Goal: Task Accomplishment & Management: Use online tool/utility

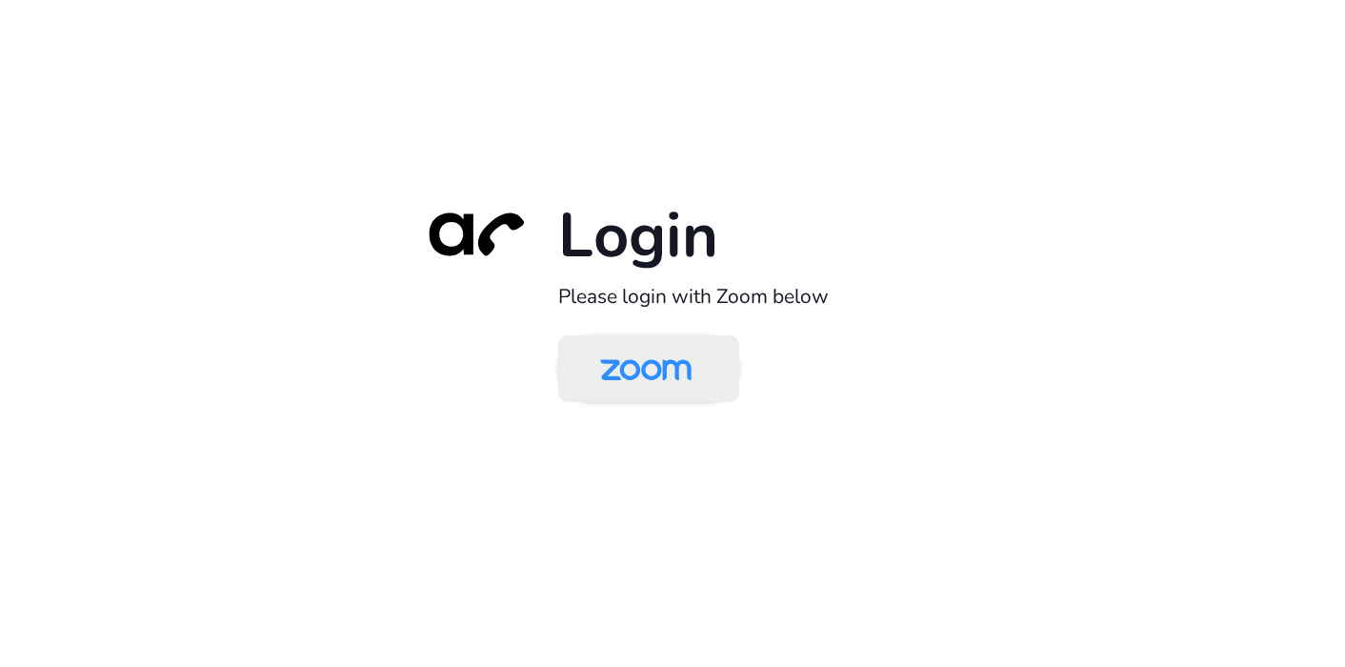
click at [667, 365] on img at bounding box center [645, 370] width 131 height 62
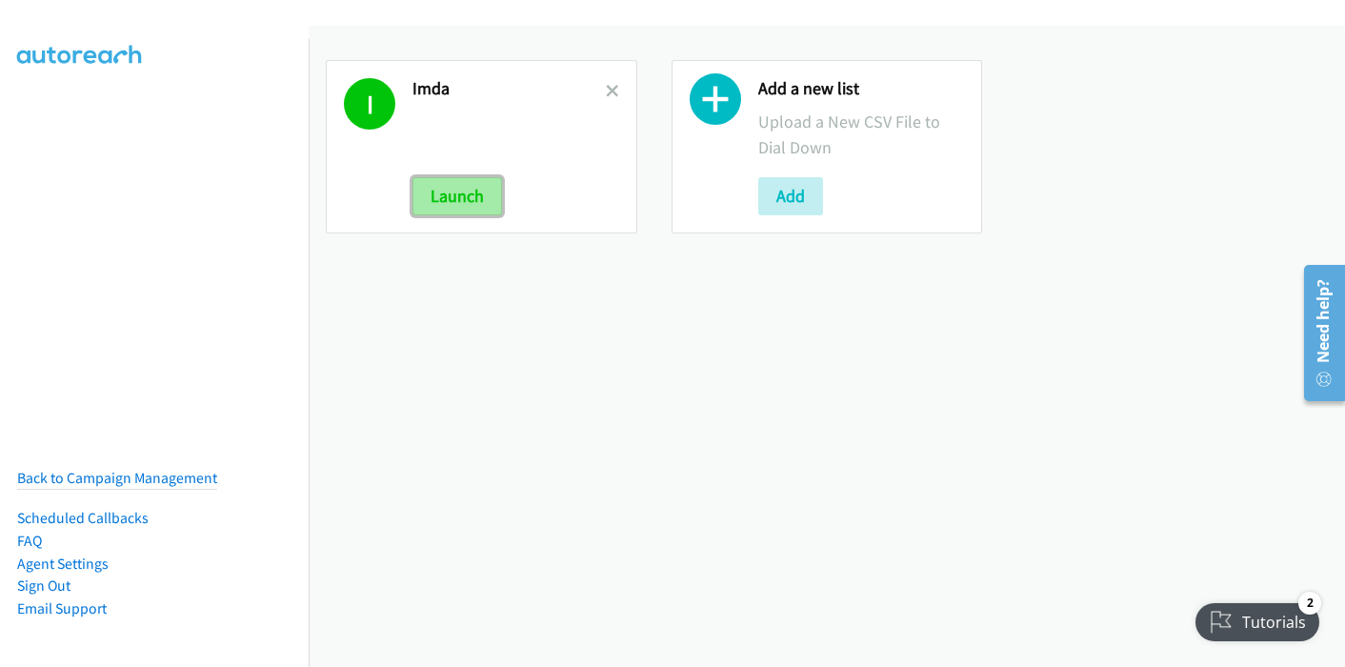
click at [454, 201] on button "Launch" at bounding box center [458, 196] width 90 height 38
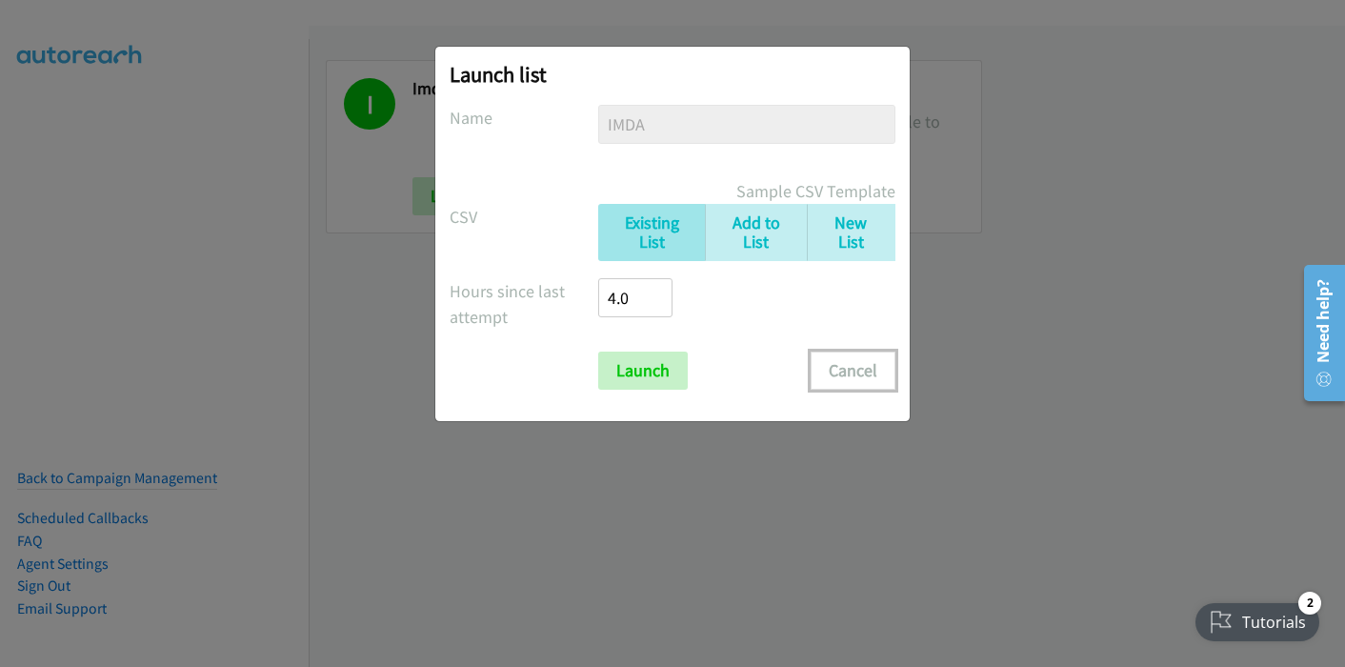
click at [860, 374] on button "Cancel" at bounding box center [853, 371] width 85 height 38
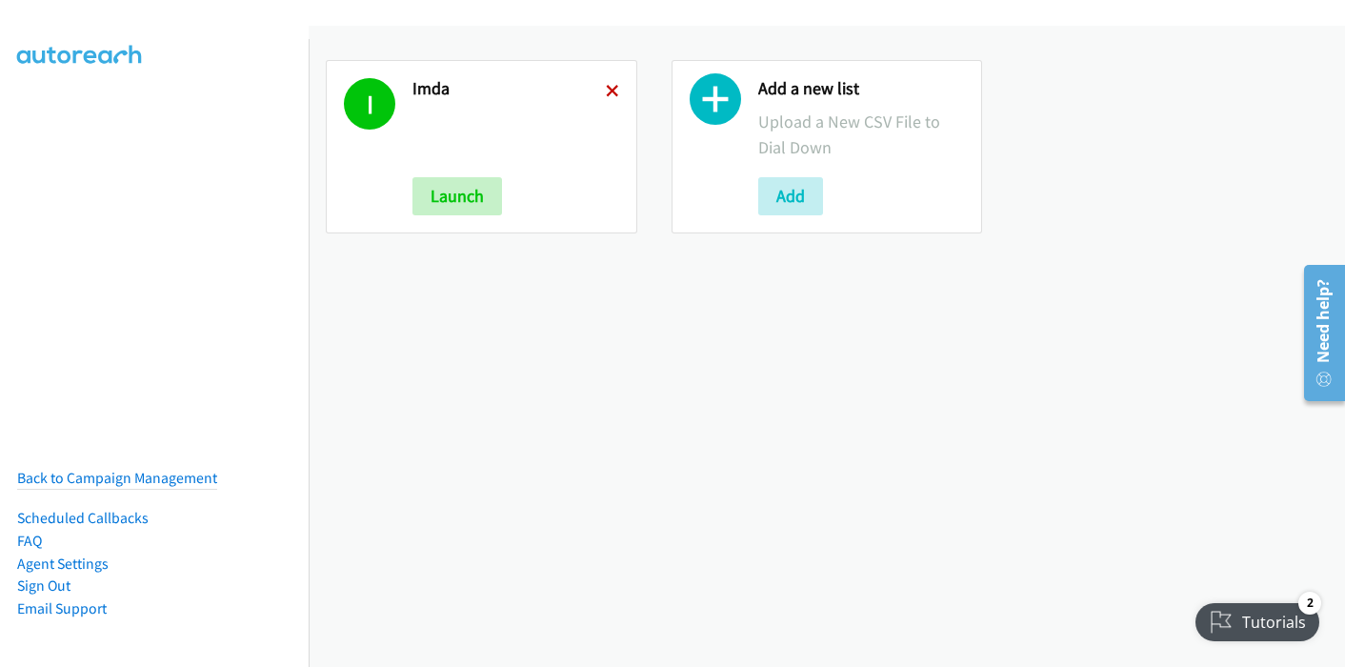
click at [614, 88] on icon at bounding box center [612, 92] width 13 height 13
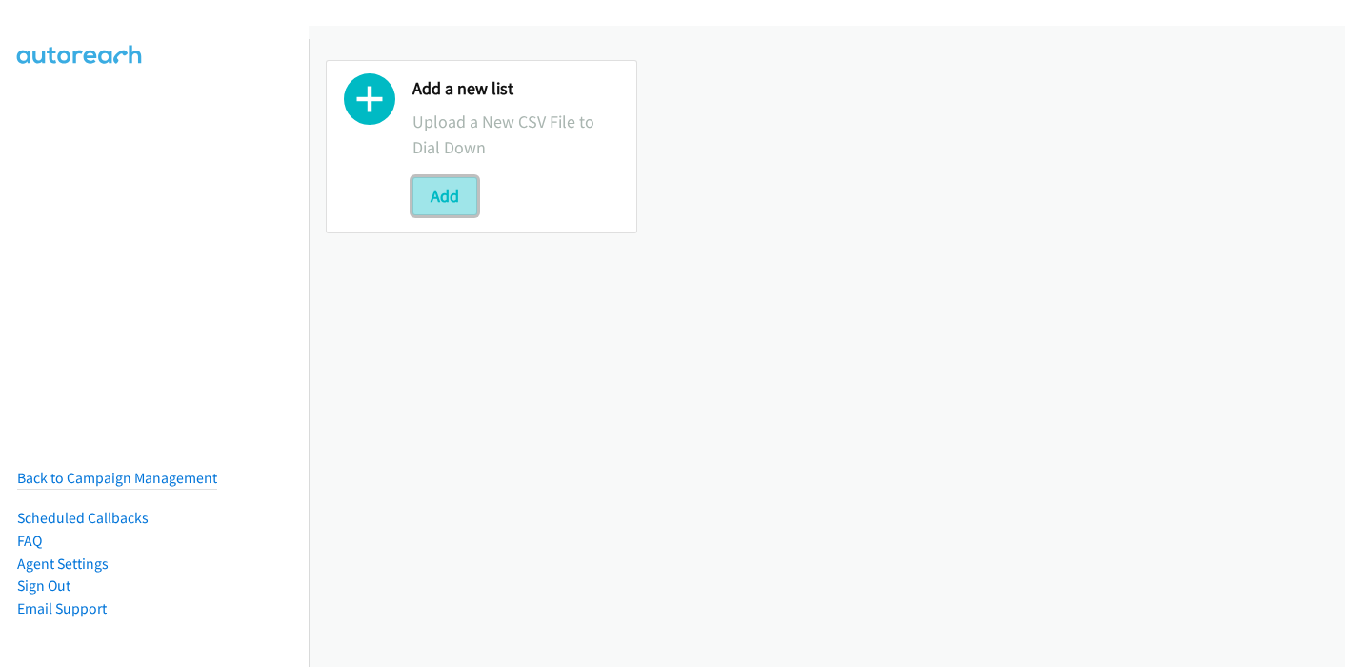
click at [457, 201] on button "Add" at bounding box center [445, 196] width 65 height 38
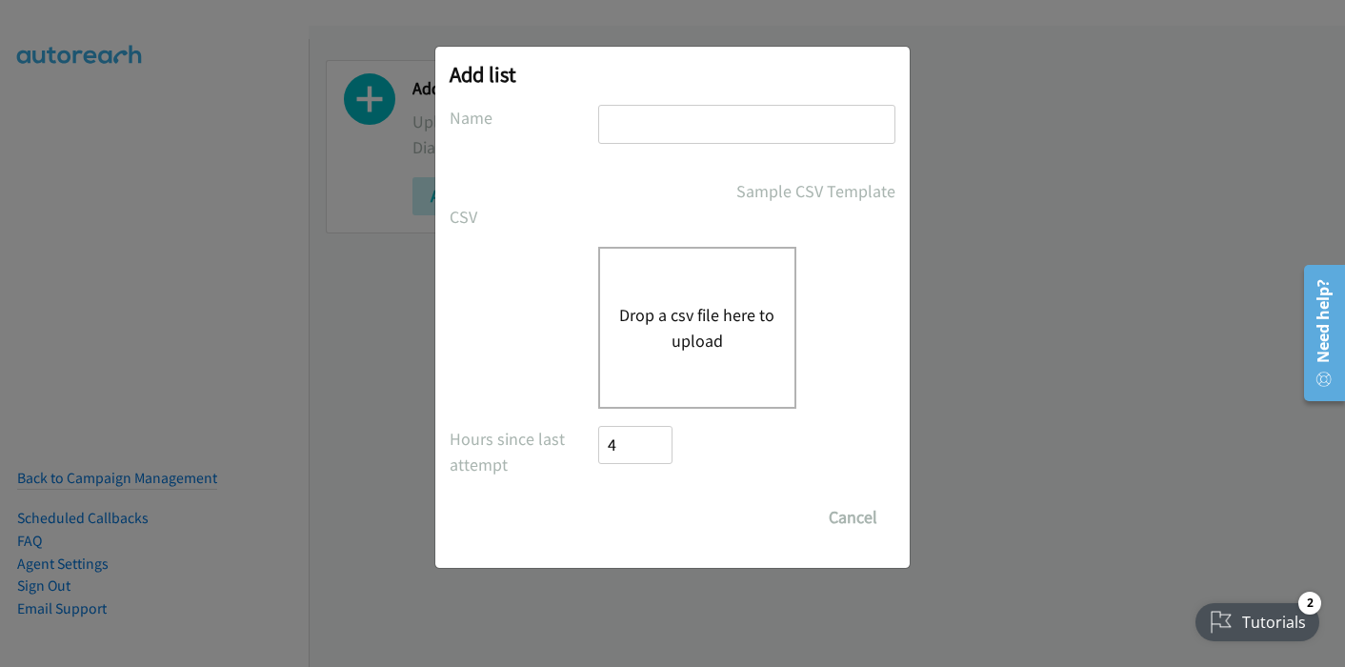
click at [720, 117] on input "text" at bounding box center [746, 124] width 297 height 39
type input "Pulse SE"
click at [707, 331] on button "Drop a csv file here to upload" at bounding box center [697, 327] width 156 height 51
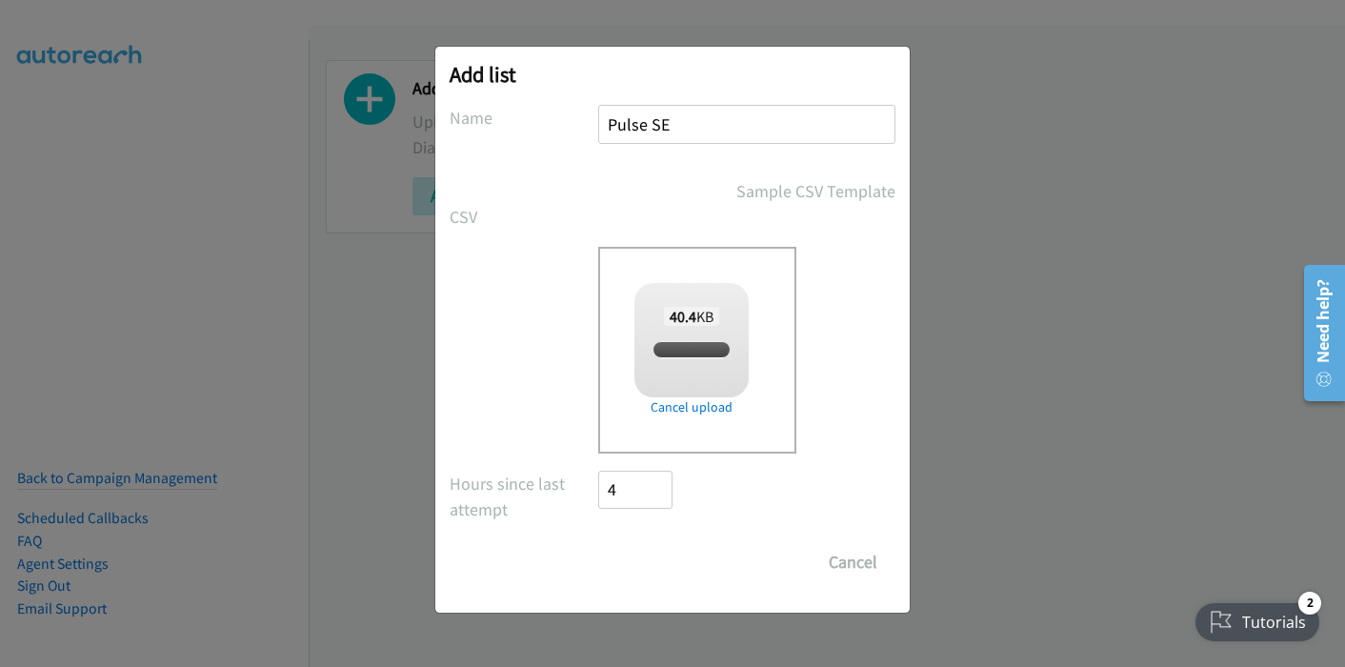
checkbox input "true"
click at [657, 563] on input "Save List" at bounding box center [648, 562] width 100 height 38
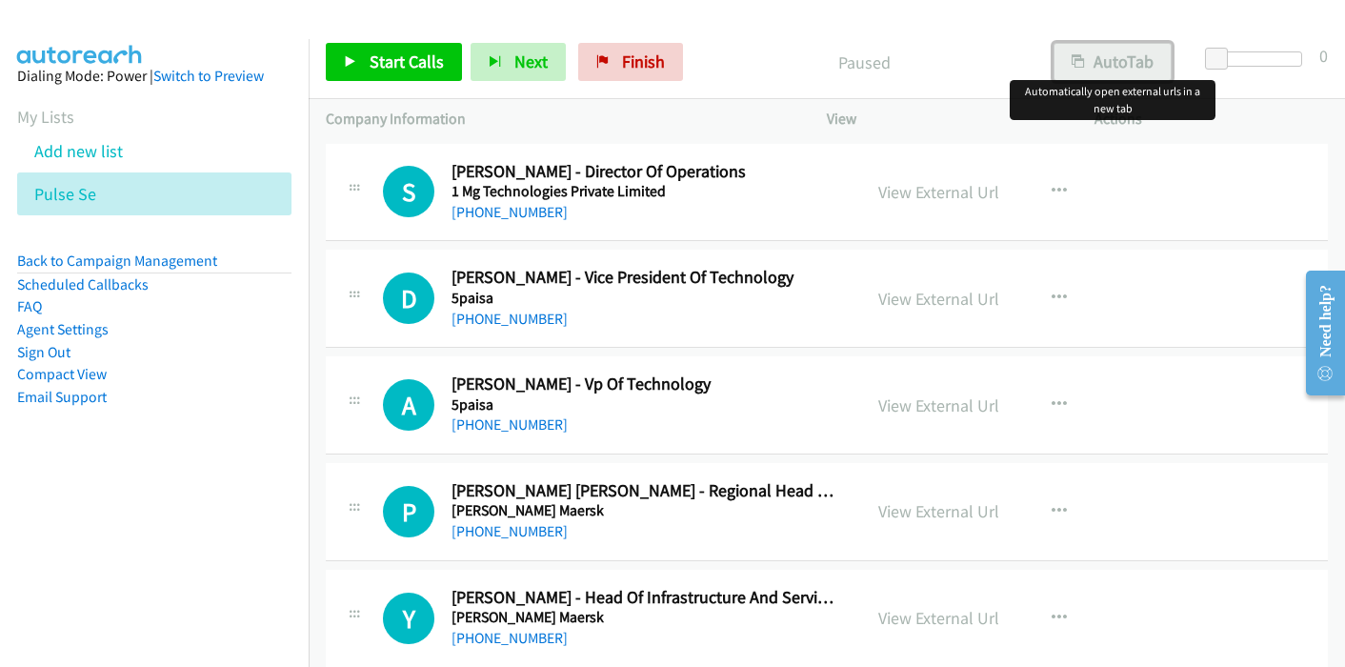
click at [1125, 68] on button "AutoTab" at bounding box center [1113, 62] width 118 height 38
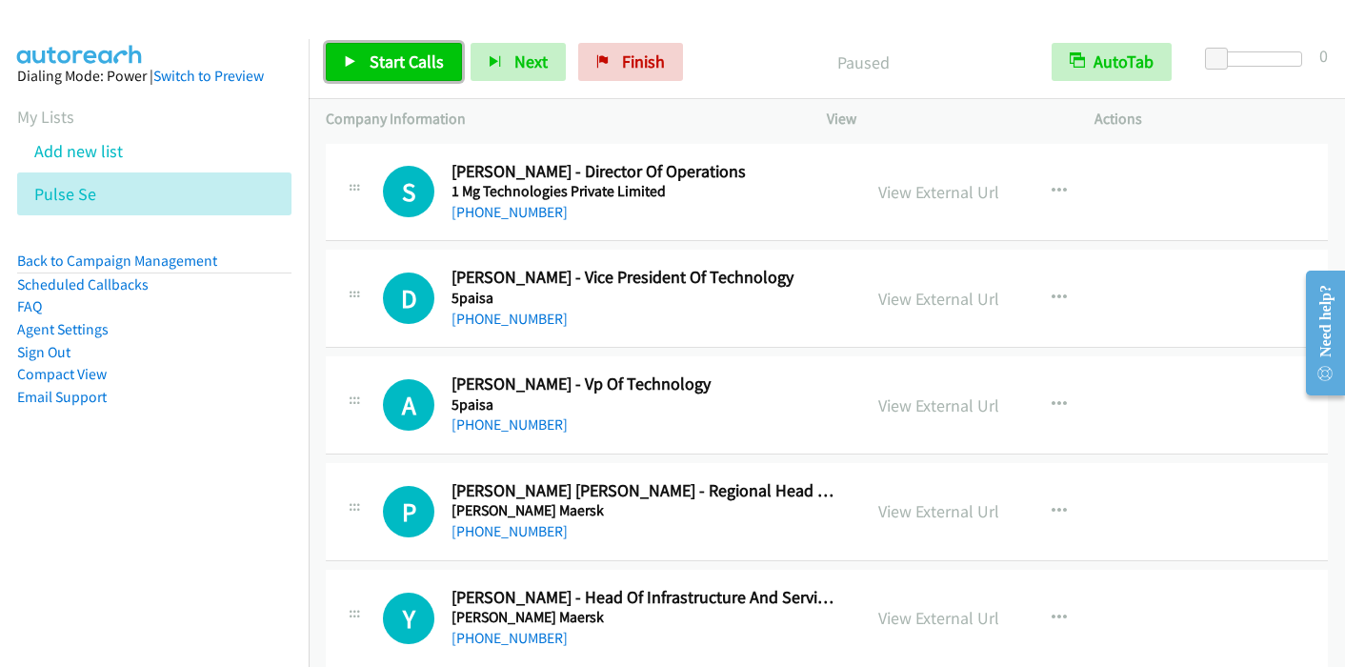
click at [415, 65] on span "Start Calls" at bounding box center [407, 62] width 74 height 22
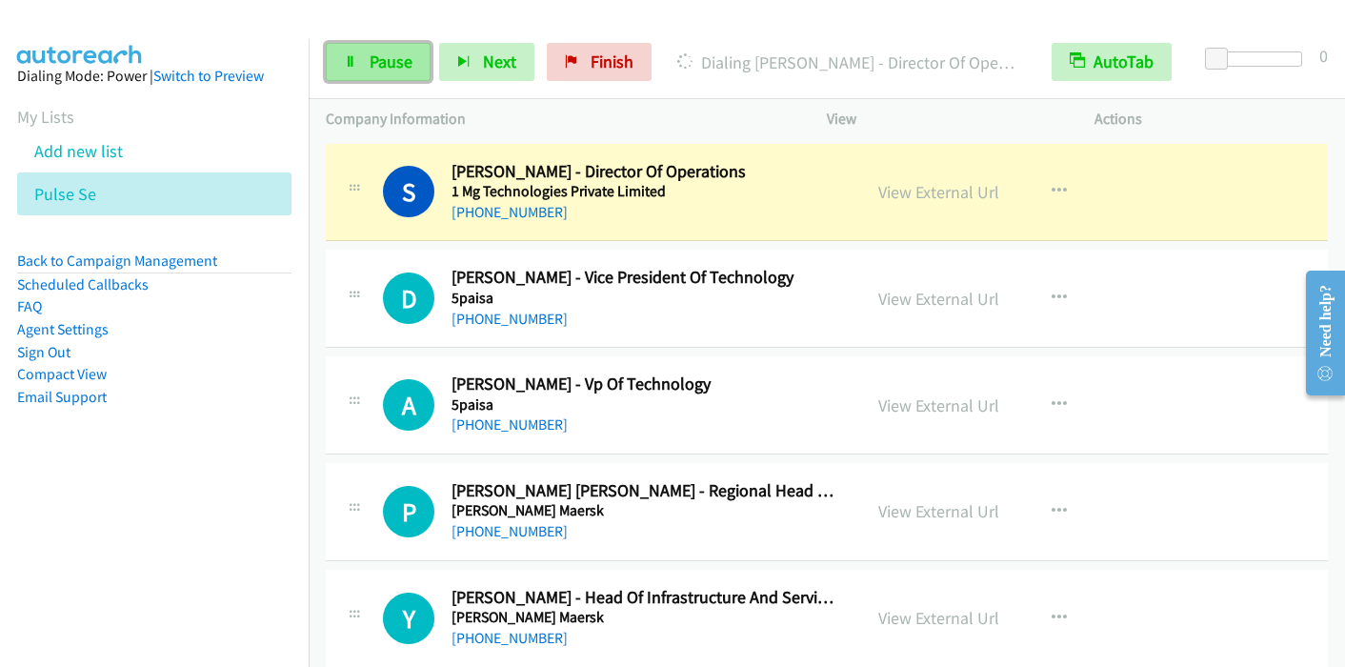
click at [383, 64] on span "Pause" at bounding box center [391, 62] width 43 height 22
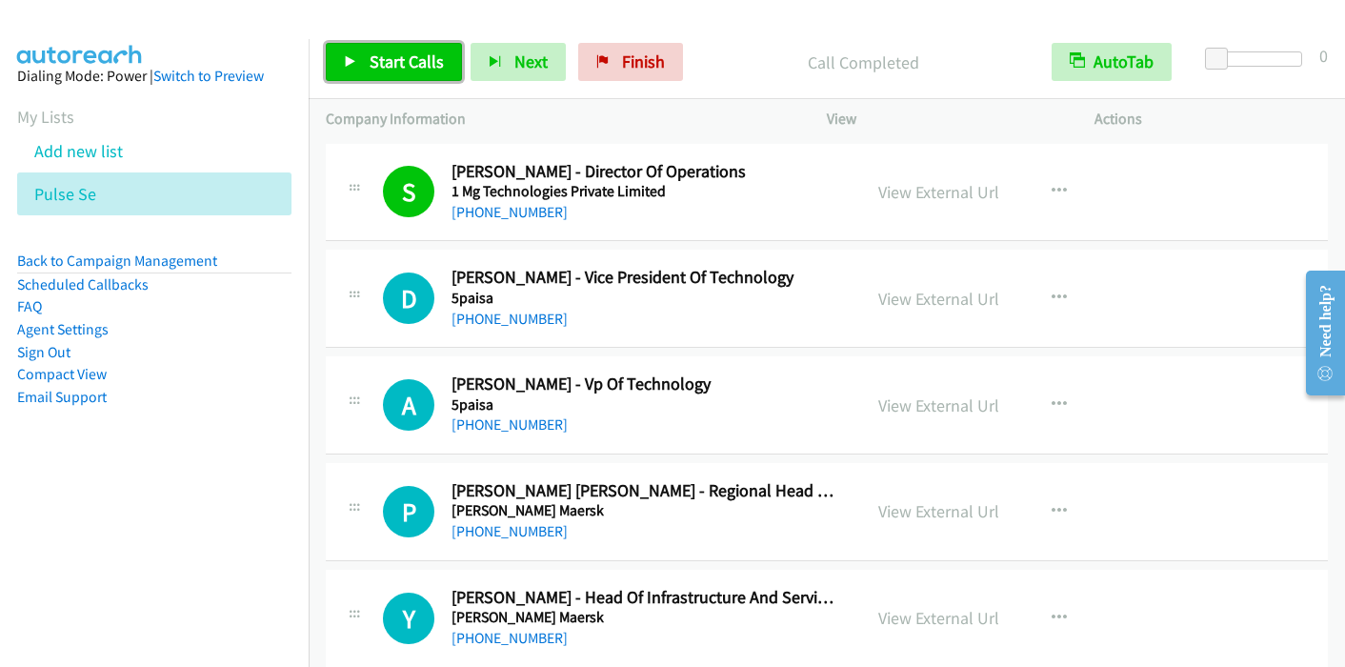
click at [427, 62] on span "Start Calls" at bounding box center [407, 62] width 74 height 22
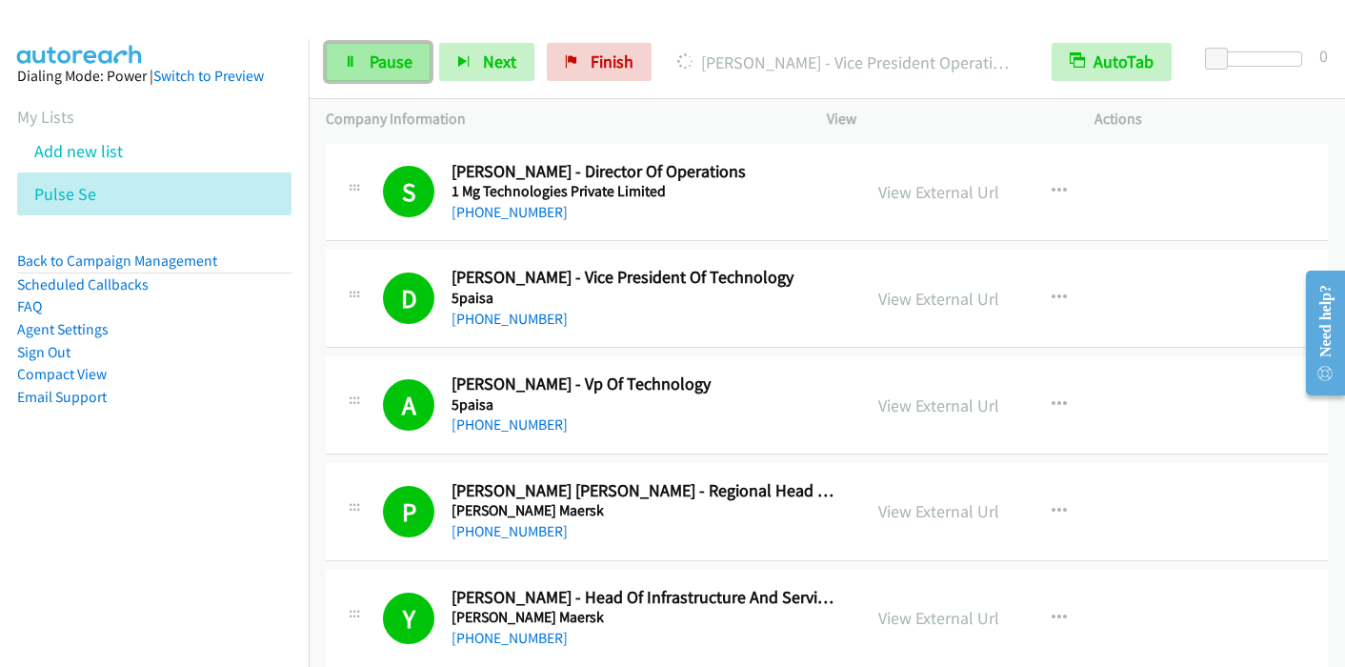
click at [381, 55] on span "Pause" at bounding box center [391, 62] width 43 height 22
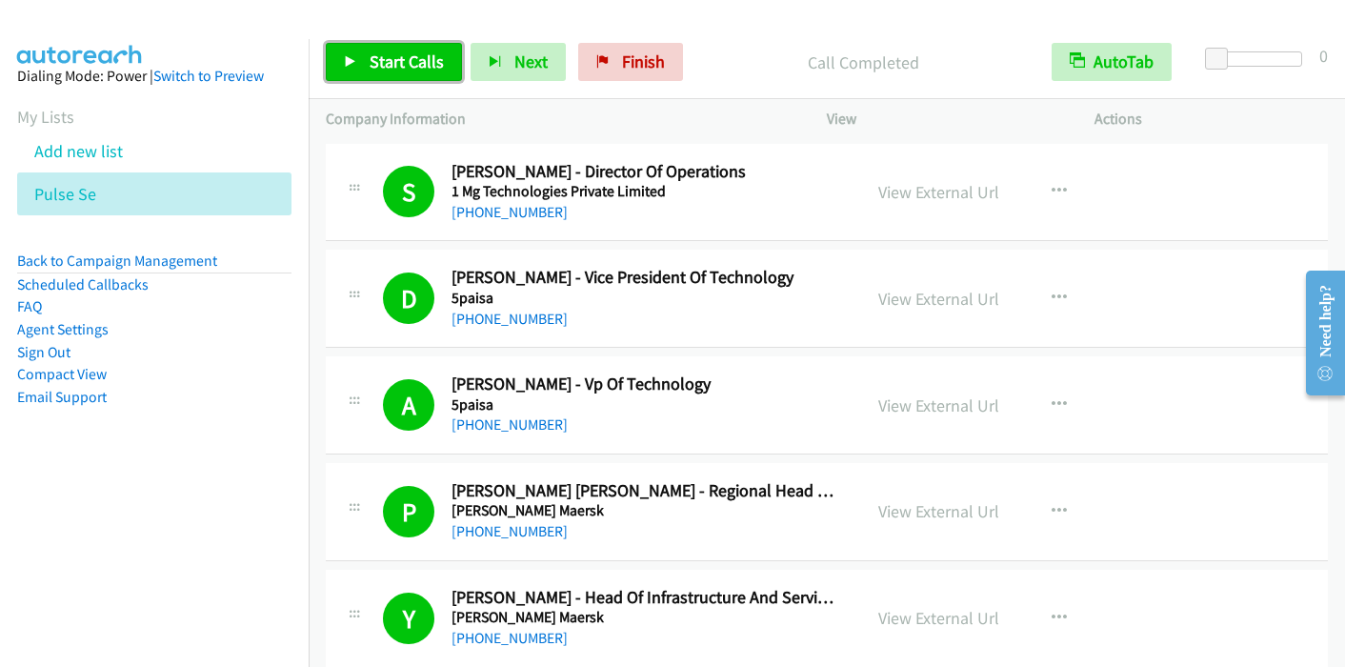
click at [410, 56] on span "Start Calls" at bounding box center [407, 62] width 74 height 22
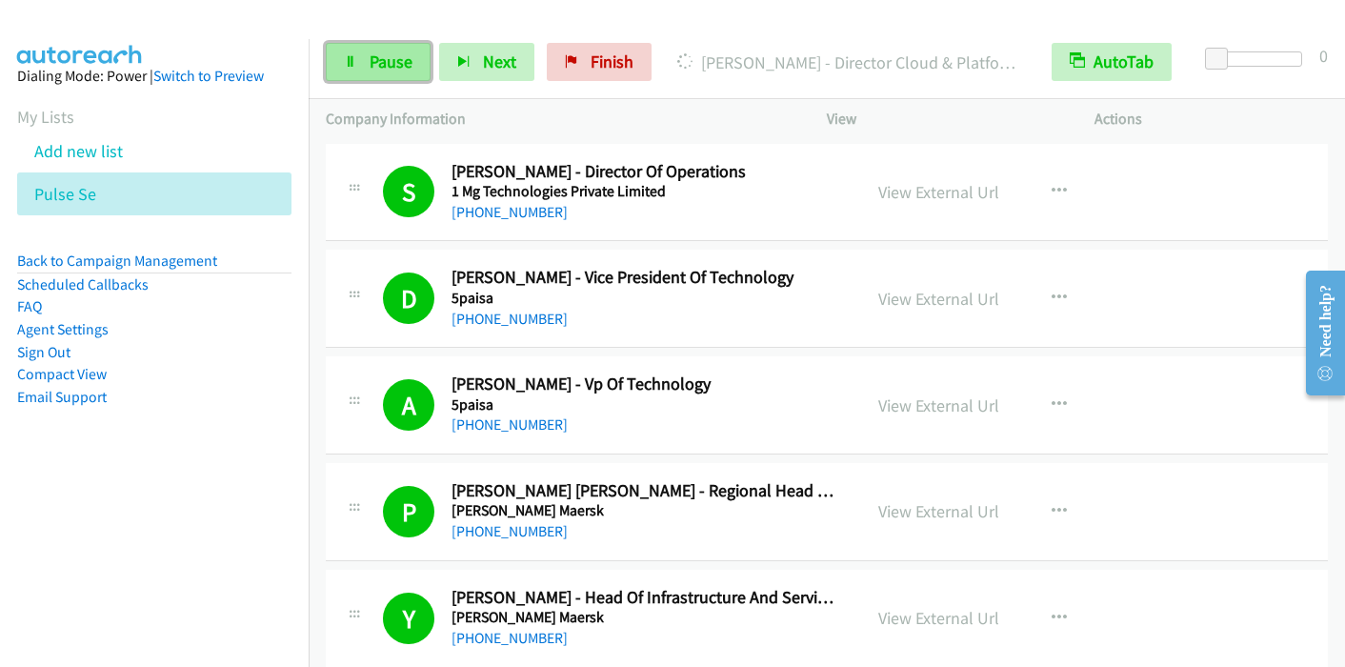
click at [410, 63] on span "Pause" at bounding box center [391, 62] width 43 height 22
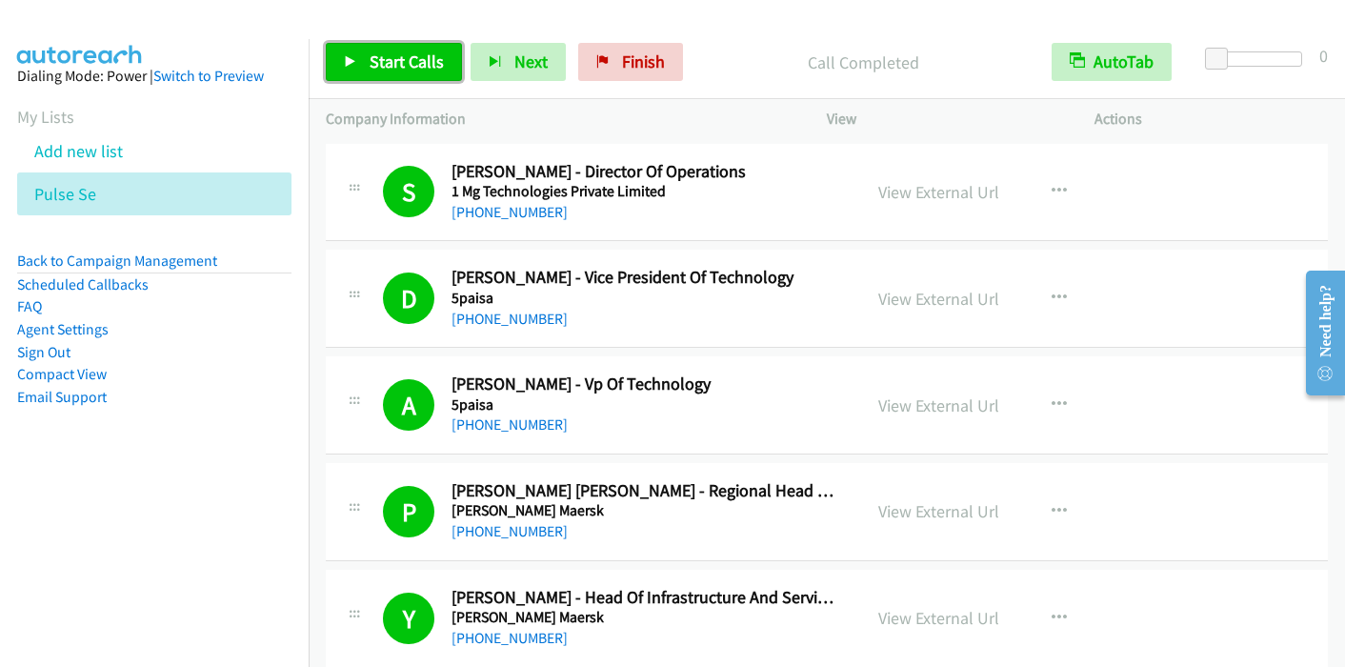
click at [414, 51] on span "Start Calls" at bounding box center [407, 62] width 74 height 22
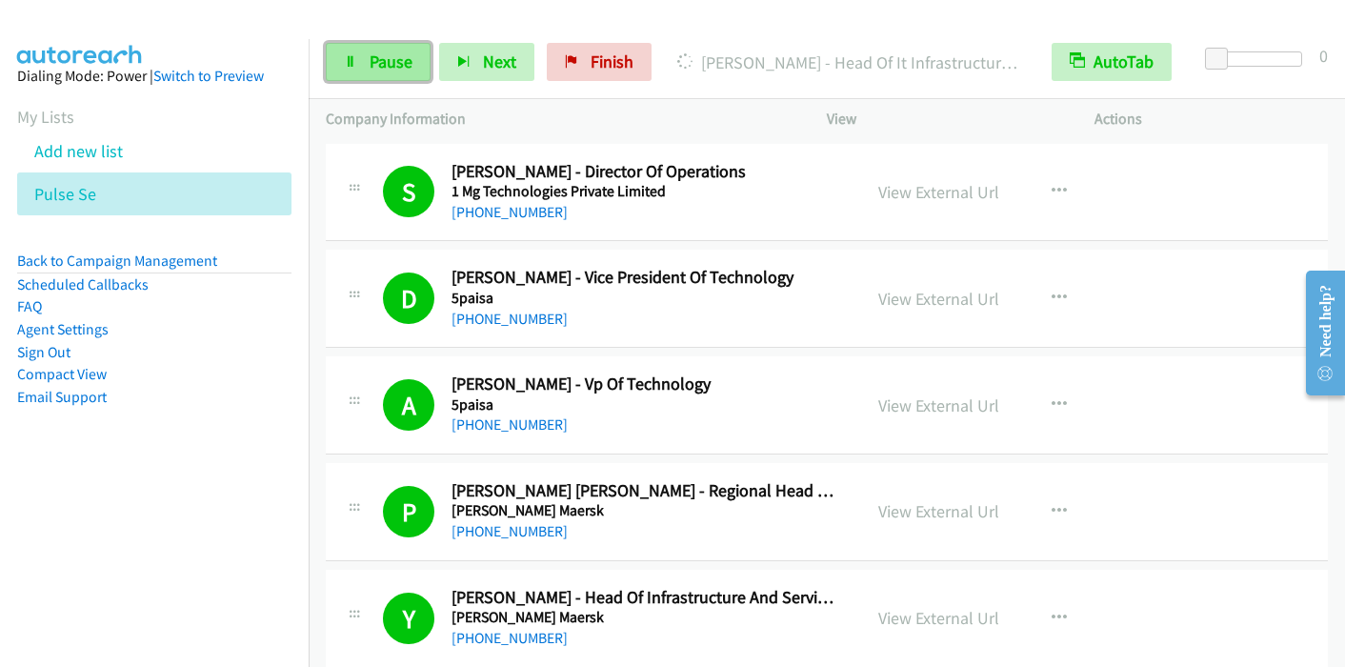
click at [395, 67] on span "Pause" at bounding box center [391, 62] width 43 height 22
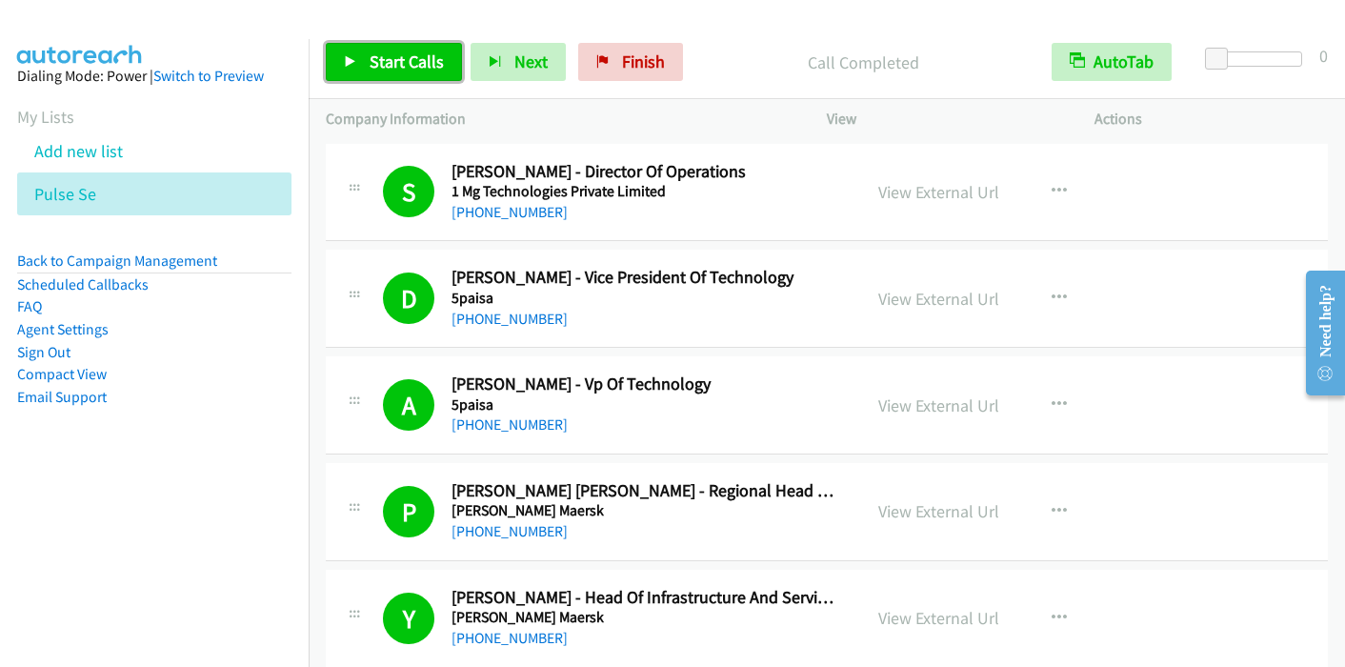
click at [402, 60] on span "Start Calls" at bounding box center [407, 62] width 74 height 22
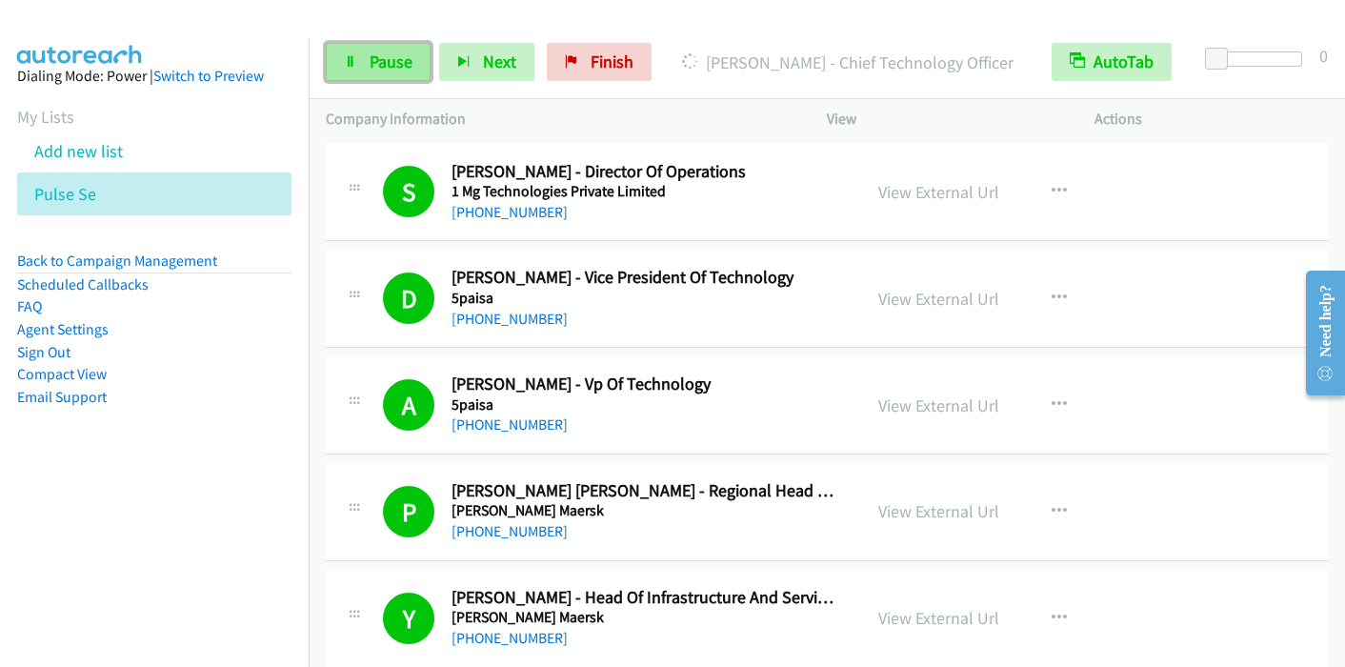
click at [399, 53] on span "Pause" at bounding box center [391, 62] width 43 height 22
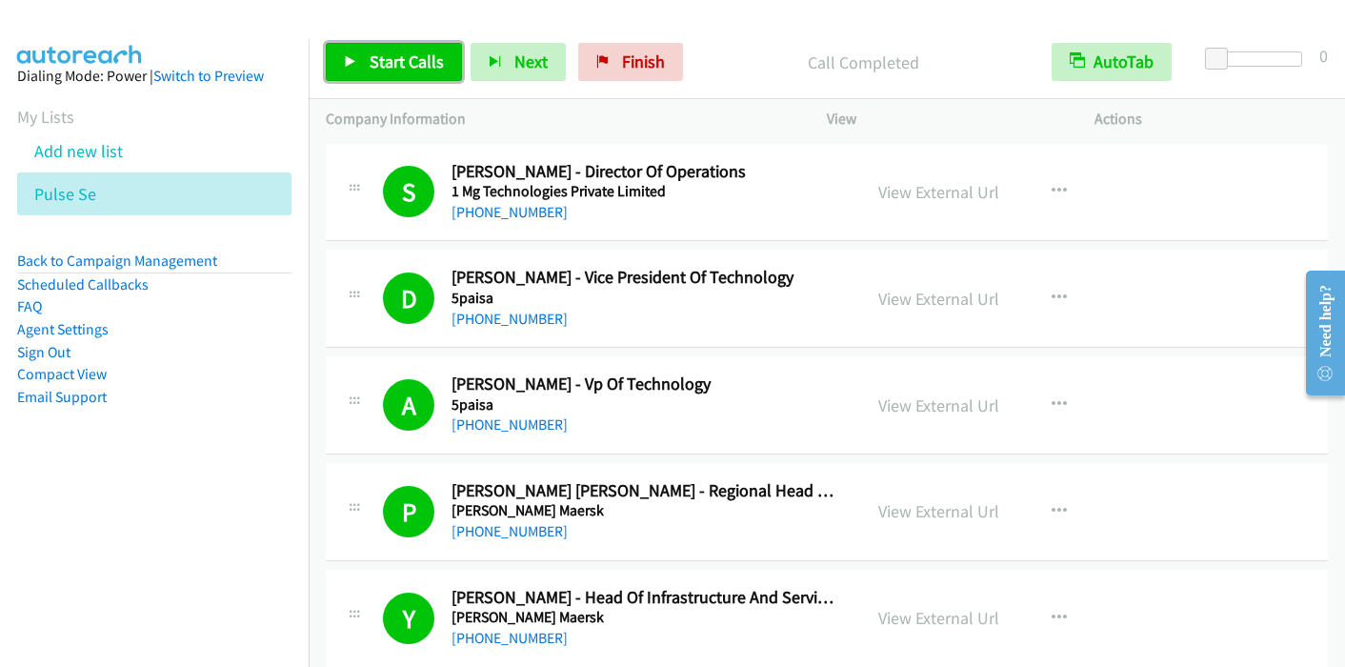
click at [404, 63] on span "Start Calls" at bounding box center [407, 62] width 74 height 22
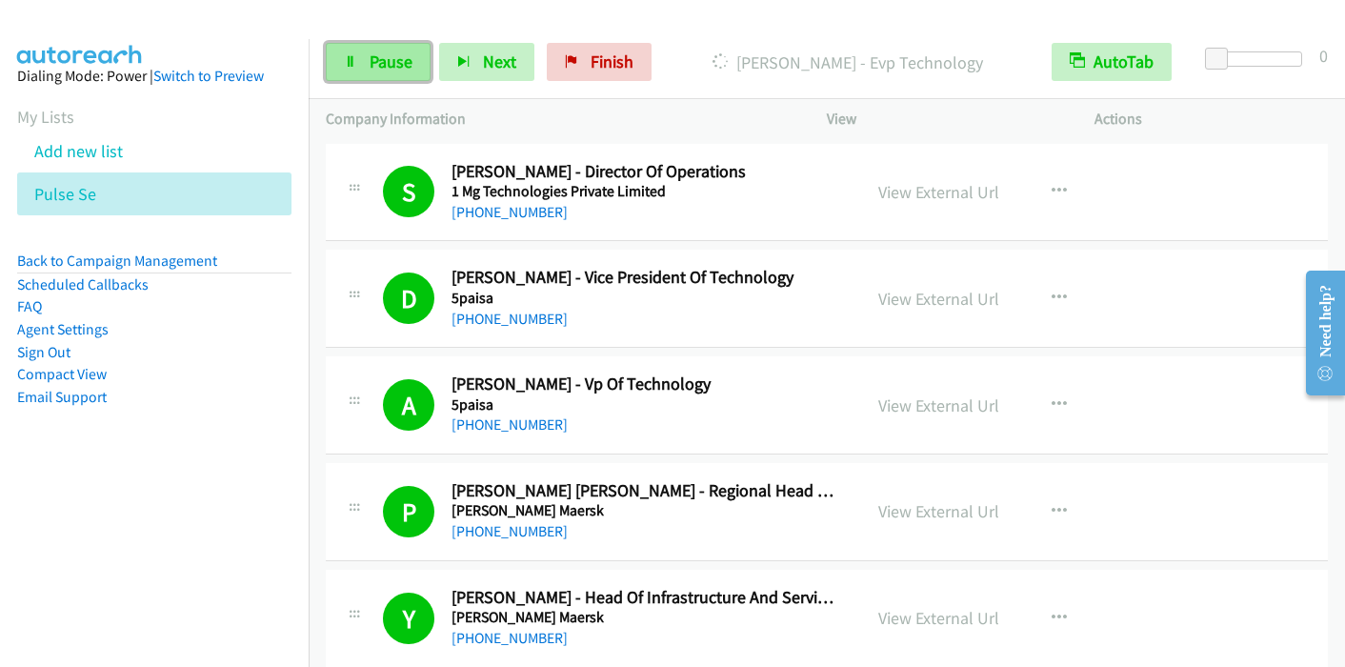
drag, startPoint x: 385, startPoint y: 75, endPoint x: 412, endPoint y: 65, distance: 28.7
click at [385, 75] on link "Pause" at bounding box center [378, 62] width 105 height 38
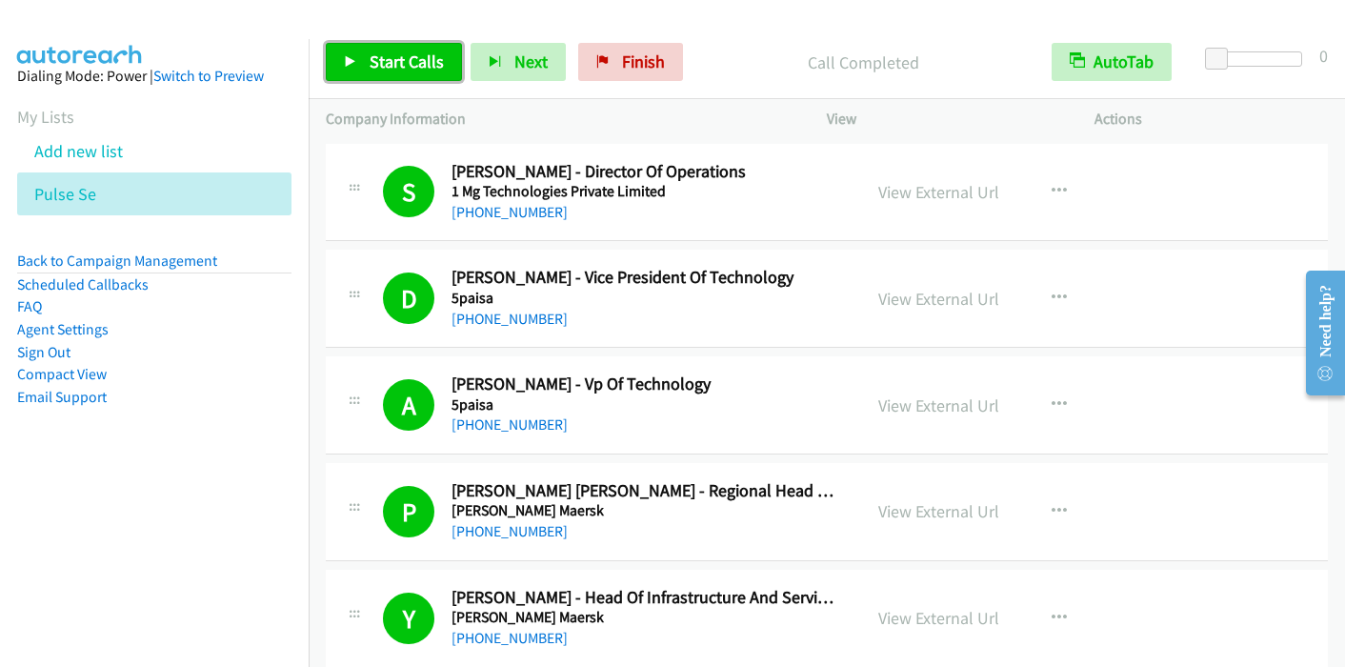
click at [376, 62] on span "Start Calls" at bounding box center [407, 62] width 74 height 22
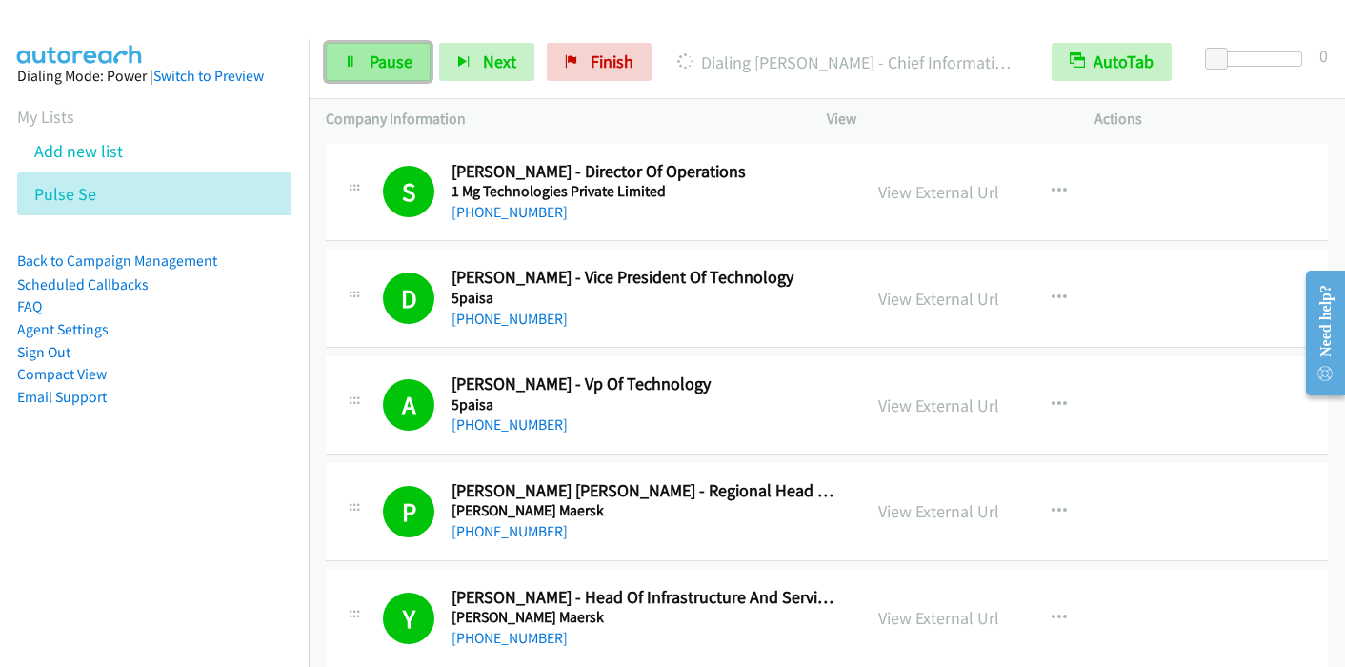
click at [385, 71] on span "Pause" at bounding box center [391, 62] width 43 height 22
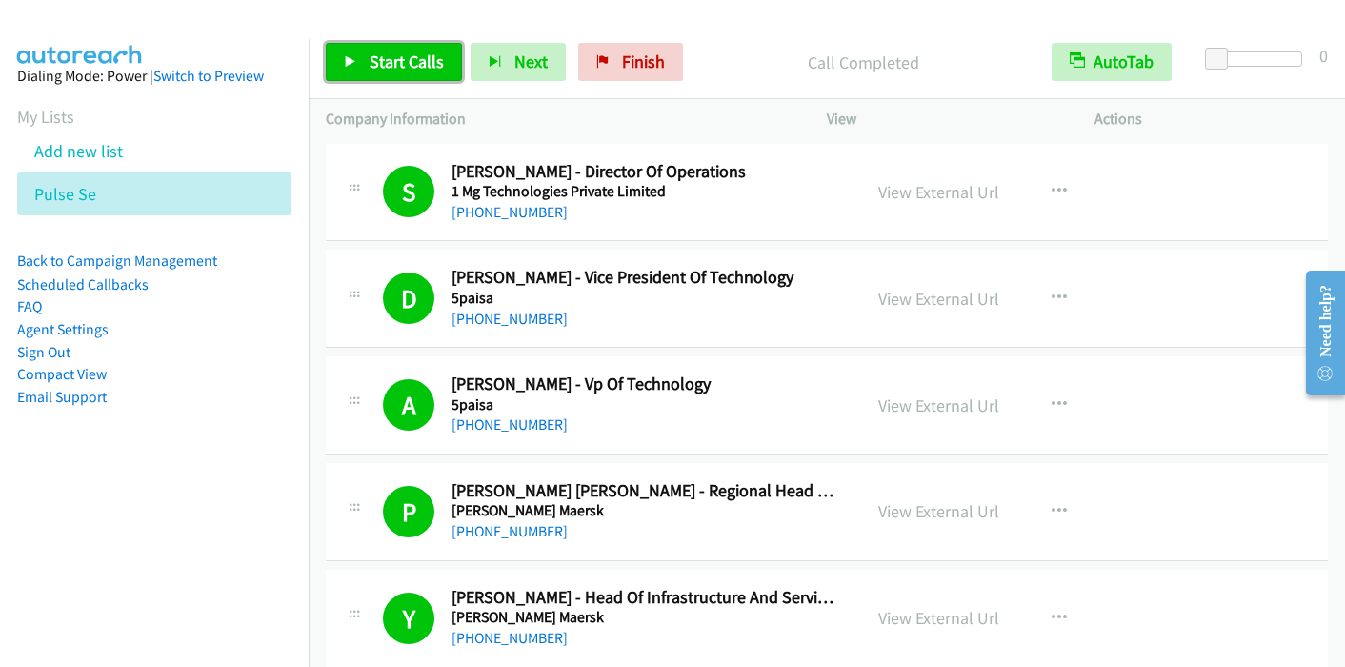
click at [384, 56] on span "Start Calls" at bounding box center [407, 62] width 74 height 22
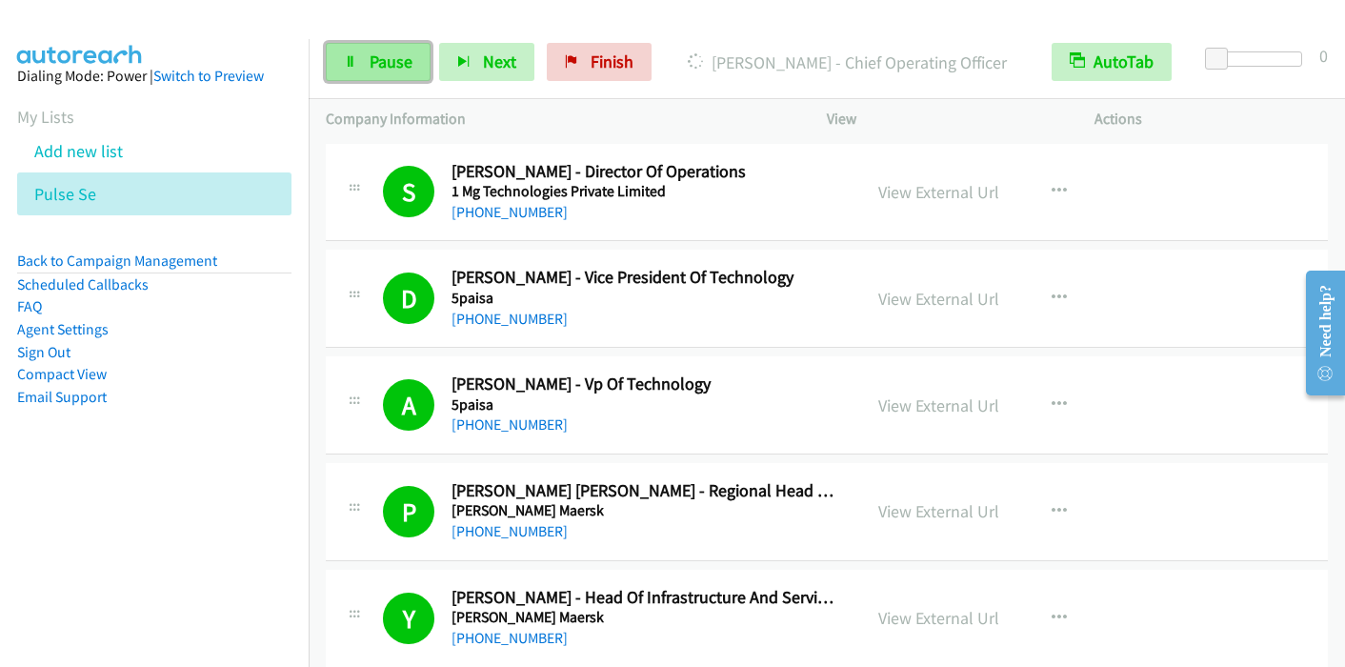
click at [377, 55] on span "Pause" at bounding box center [391, 62] width 43 height 22
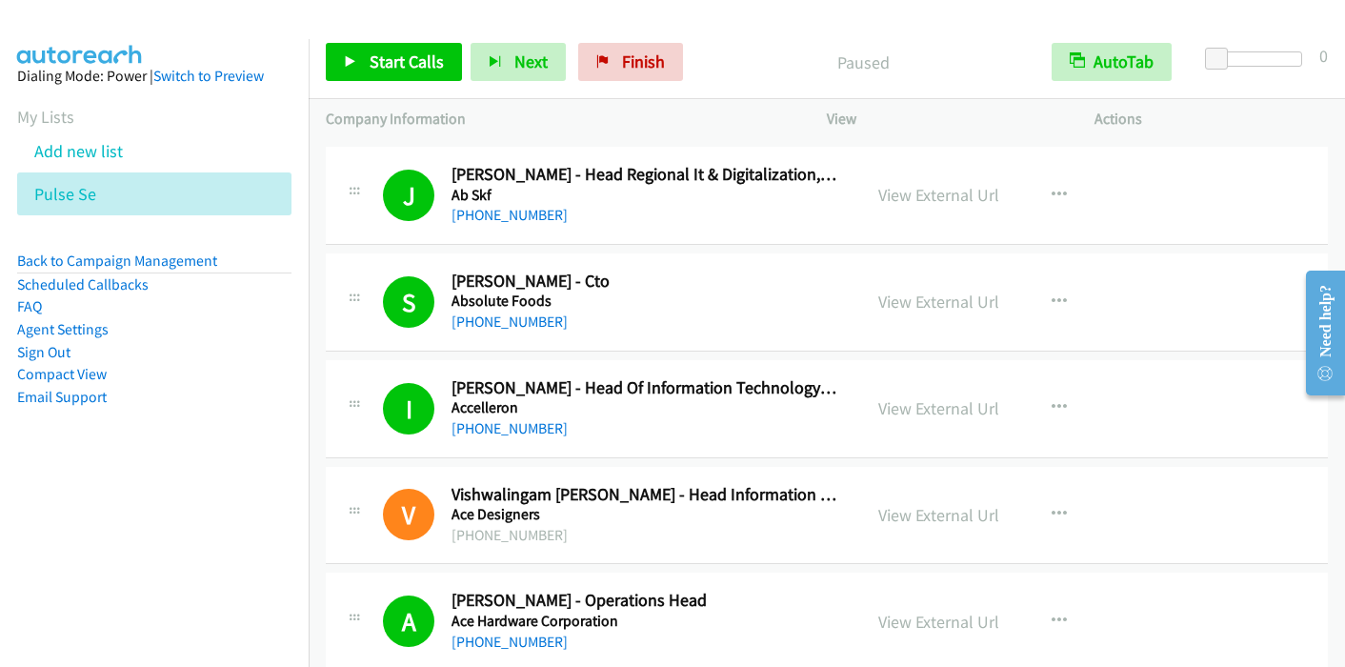
scroll to position [1334, 0]
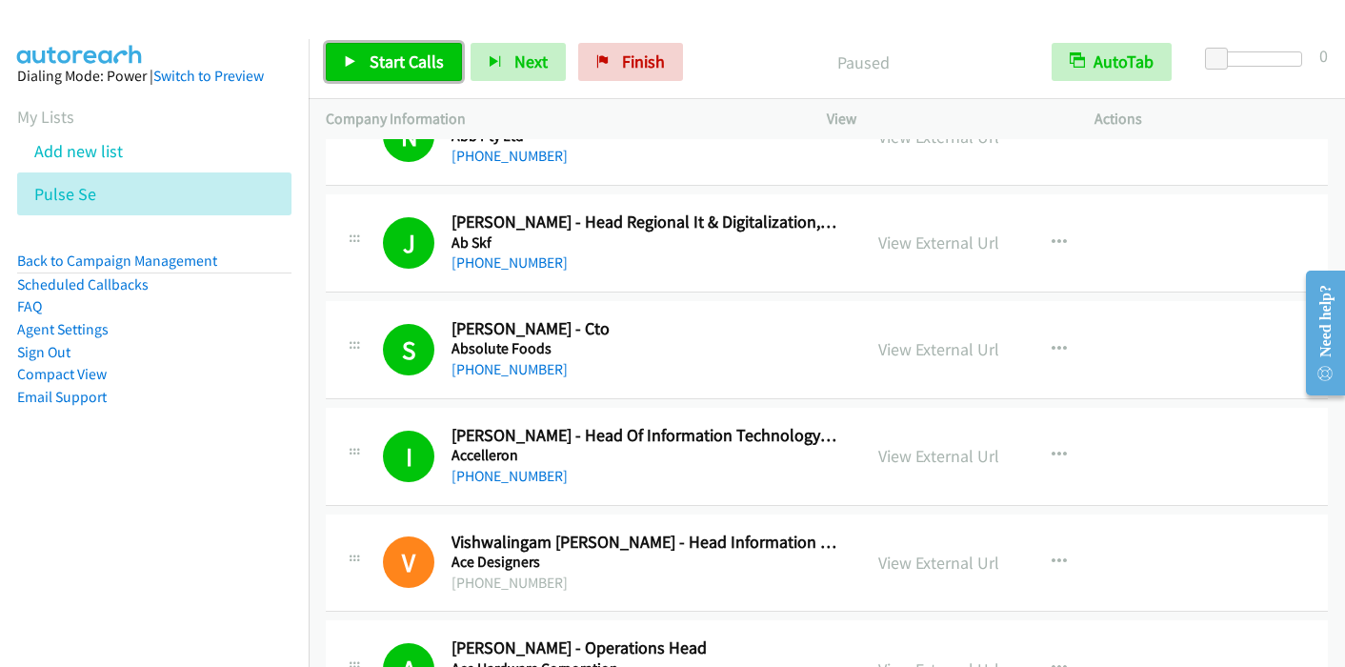
click at [394, 55] on span "Start Calls" at bounding box center [407, 62] width 74 height 22
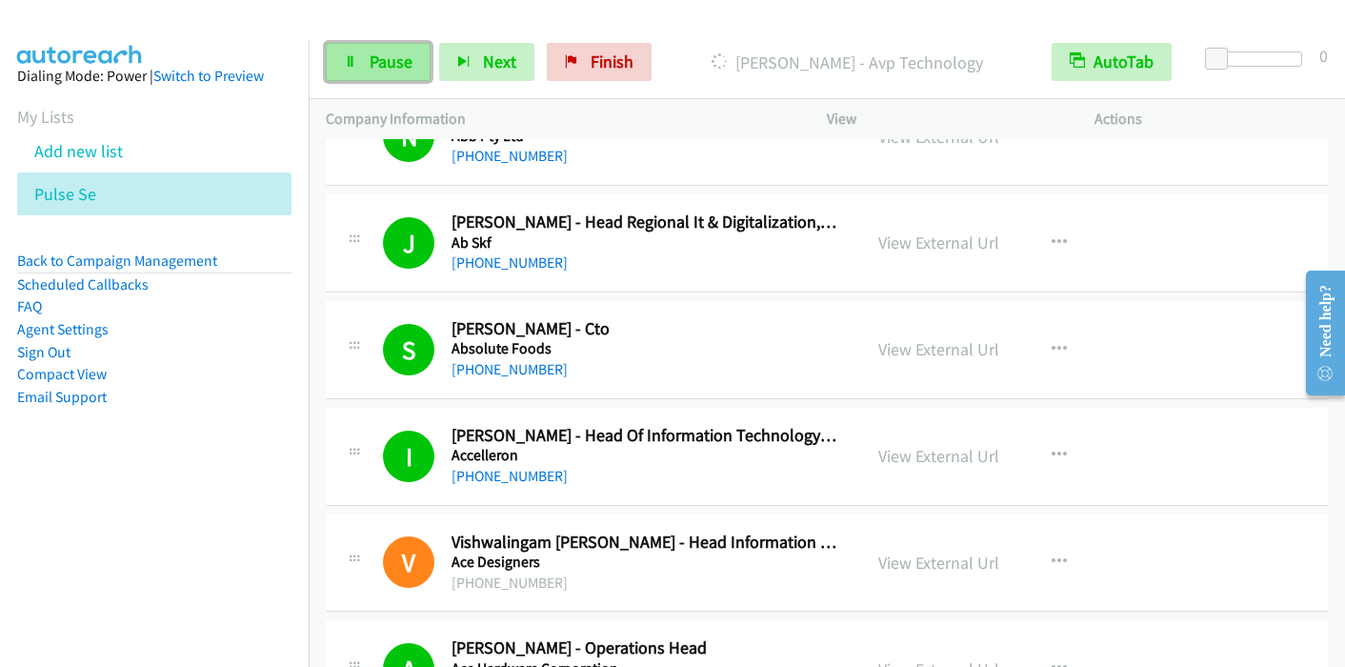
click at [381, 51] on span "Pause" at bounding box center [391, 62] width 43 height 22
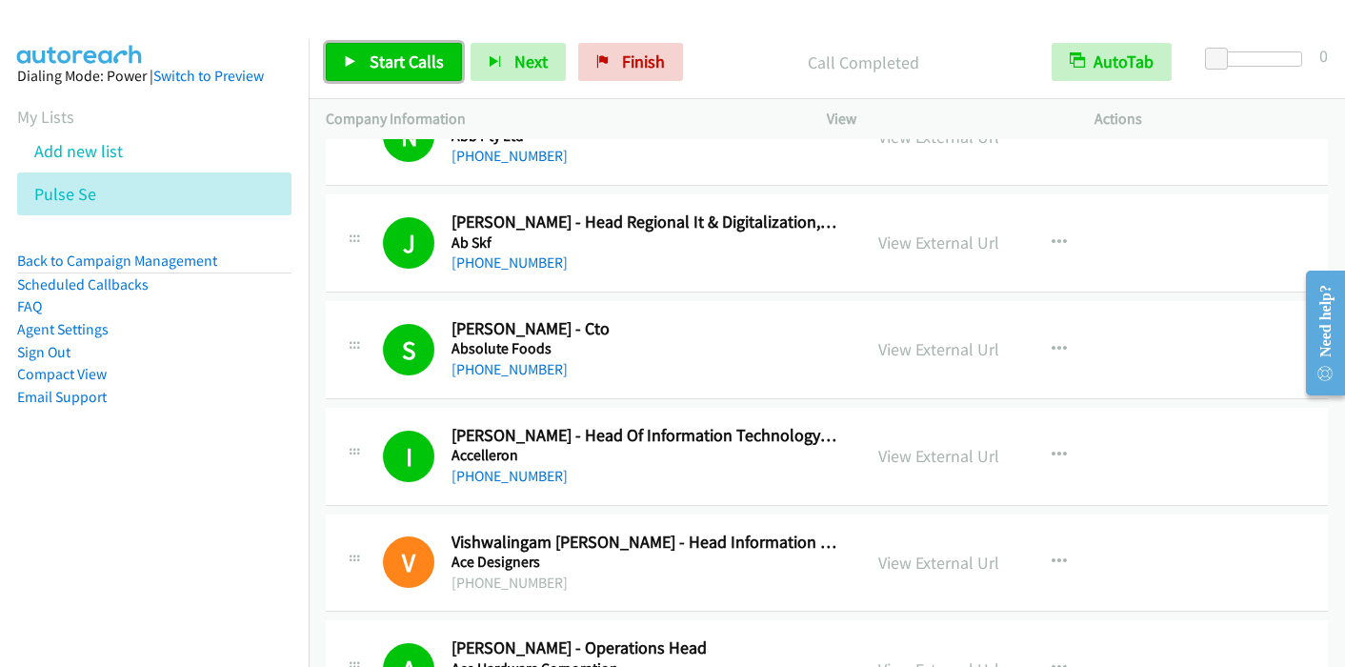
click at [427, 65] on span "Start Calls" at bounding box center [407, 62] width 74 height 22
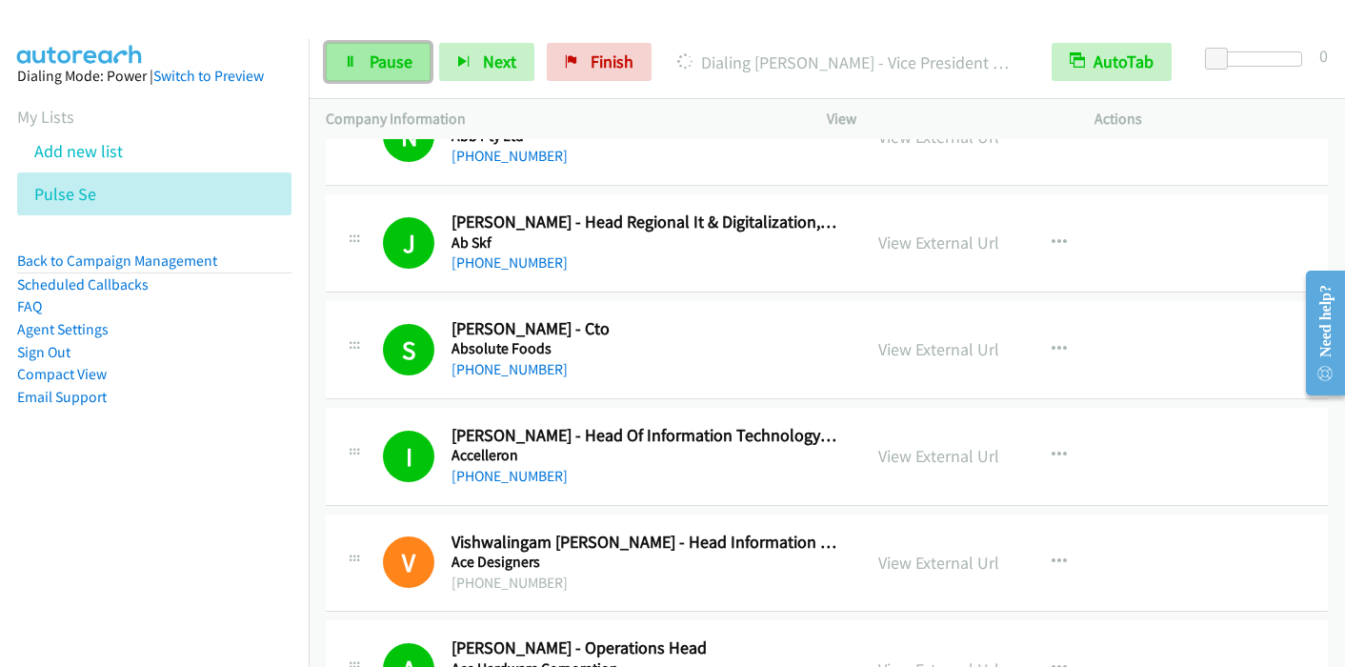
click at [372, 71] on link "Pause" at bounding box center [378, 62] width 105 height 38
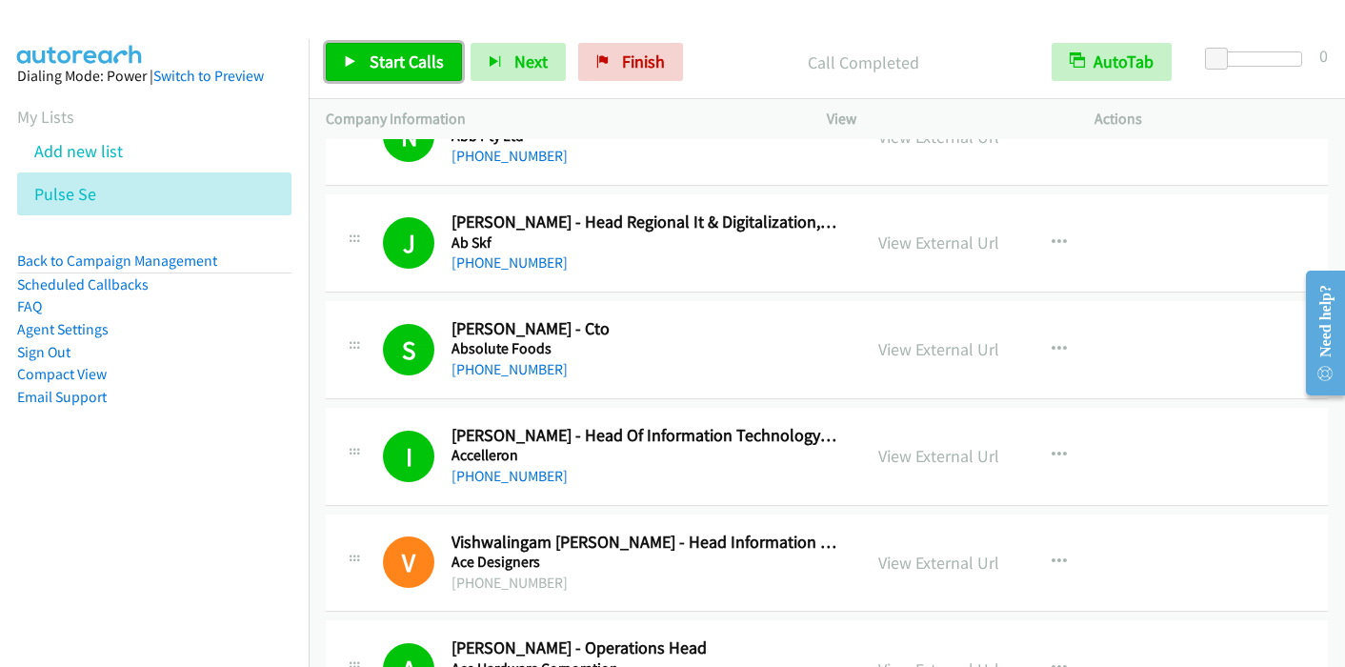
click at [371, 73] on link "Start Calls" at bounding box center [394, 62] width 136 height 38
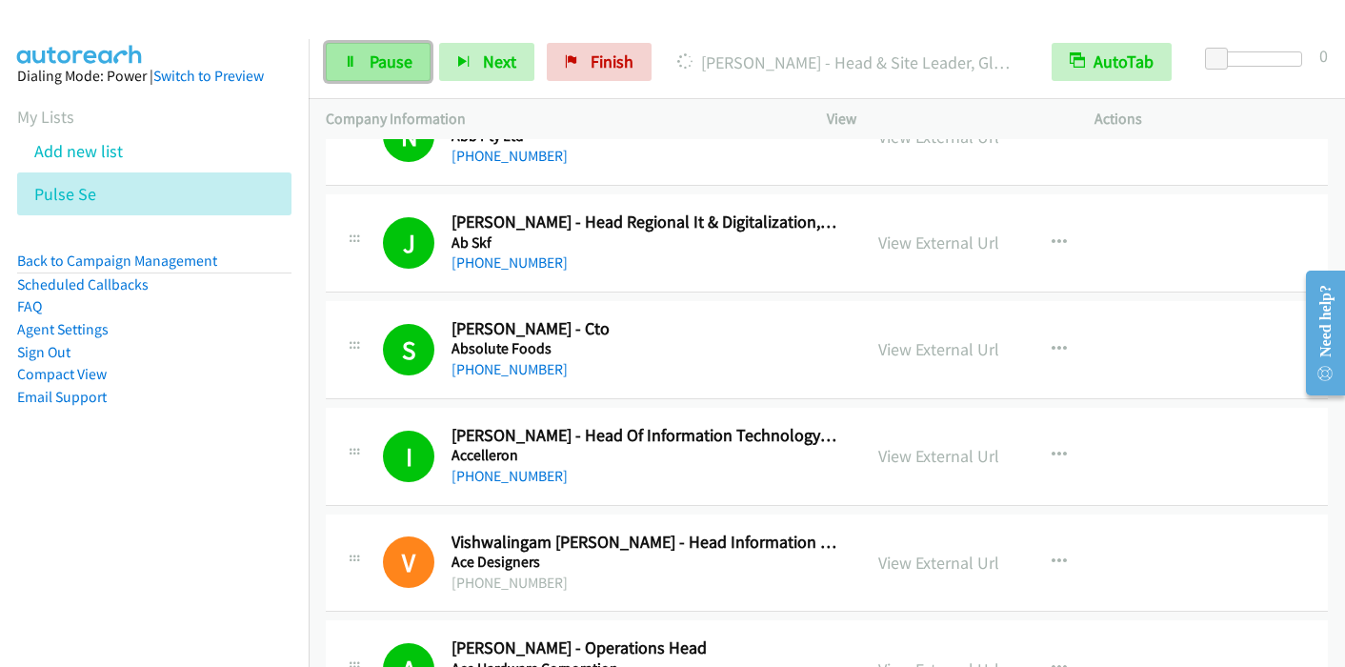
click at [354, 51] on link "Pause" at bounding box center [378, 62] width 105 height 38
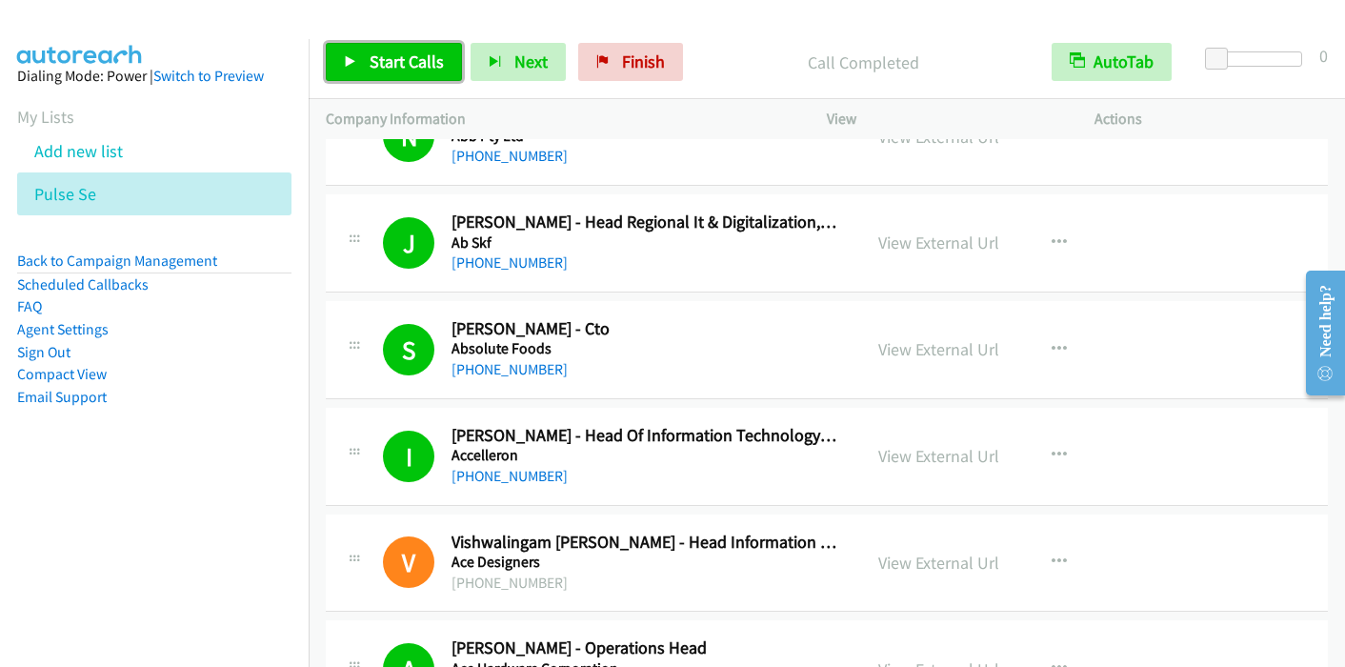
click at [370, 52] on span "Start Calls" at bounding box center [407, 62] width 74 height 22
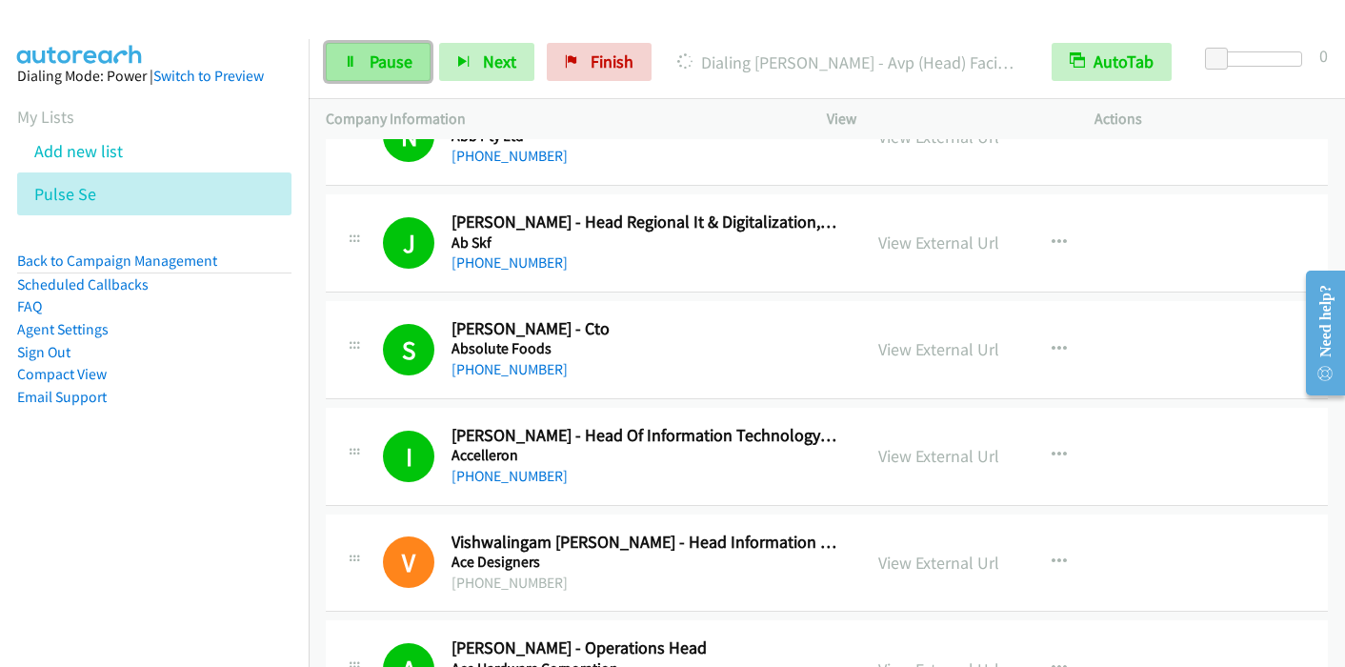
click at [357, 60] on link "Pause" at bounding box center [378, 62] width 105 height 38
